Goal: Complete application form

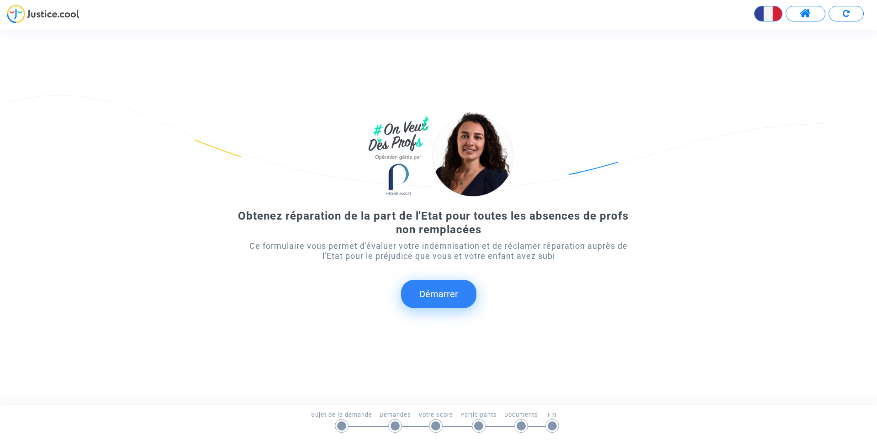
click at [47, 17] on img at bounding box center [43, 14] width 73 height 19
click at [806, 16] on span at bounding box center [805, 14] width 11 height 12
